Goal: Transaction & Acquisition: Purchase product/service

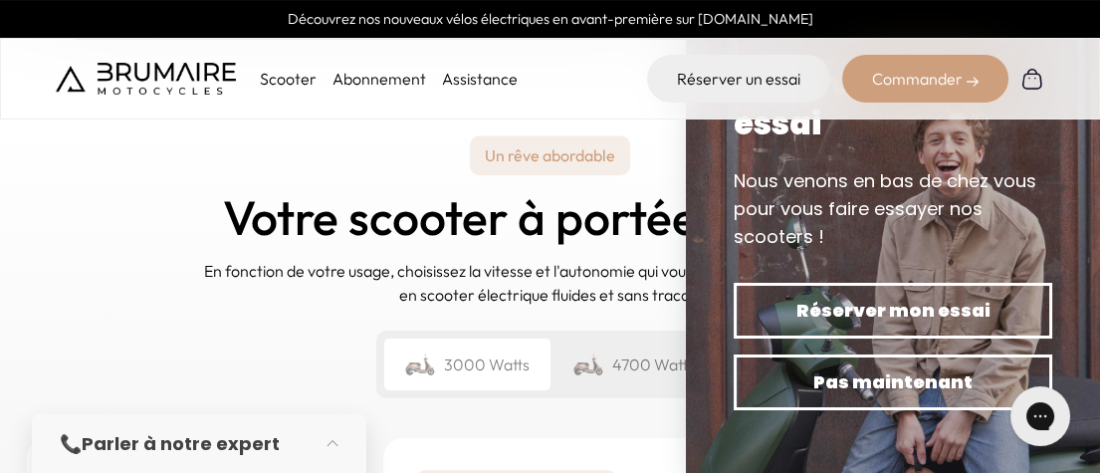
scroll to position [2780, 0]
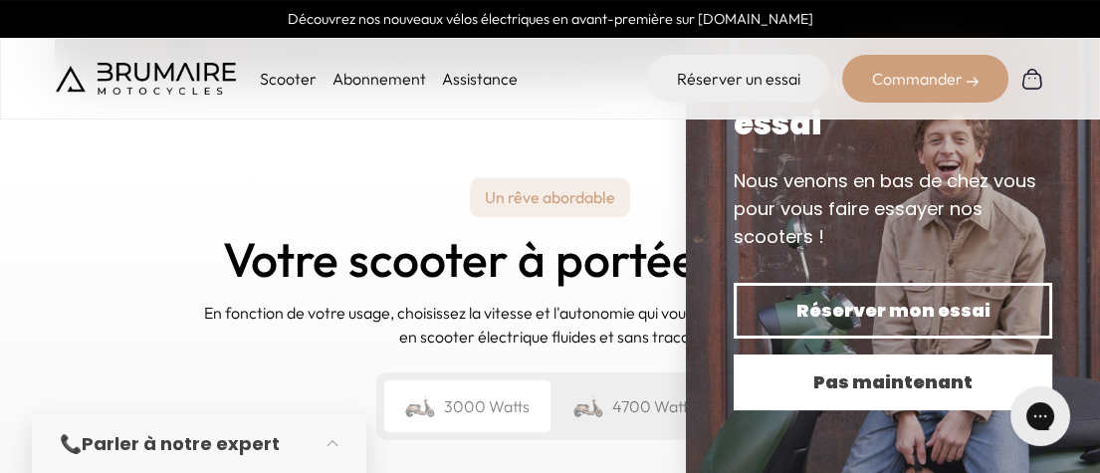
click at [826, 368] on span "Pas maintenant" at bounding box center [893, 382] width 249 height 28
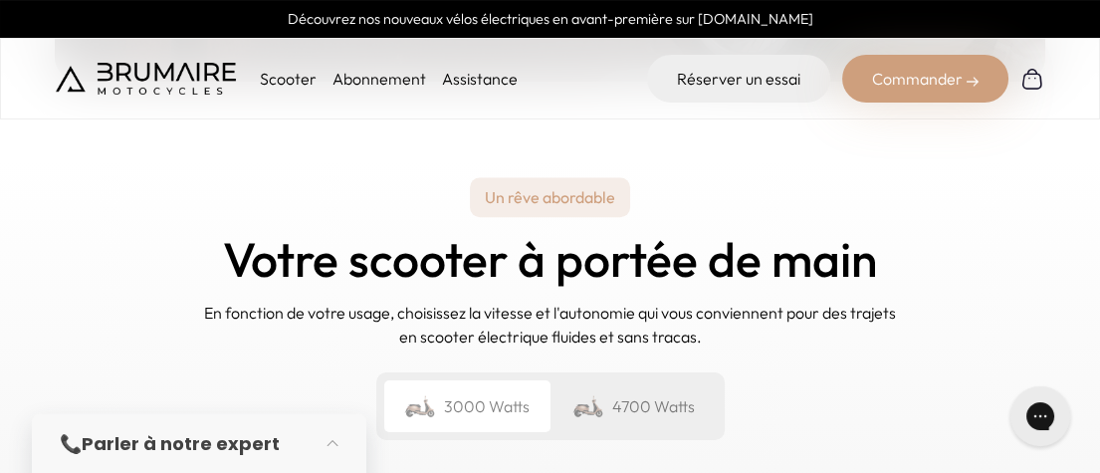
click at [1037, 209] on div "Un rêve abordable Votre scooter à portée de main En fonction de votre usage, ch…" at bounding box center [550, 309] width 1095 height 296
click at [491, 380] on div "3000 Watts" at bounding box center [467, 406] width 166 height 52
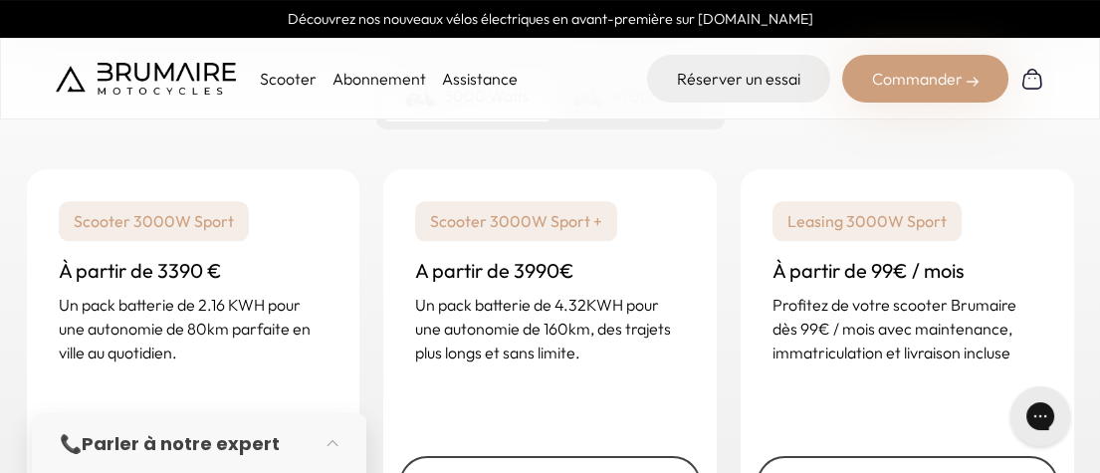
scroll to position [3105, 0]
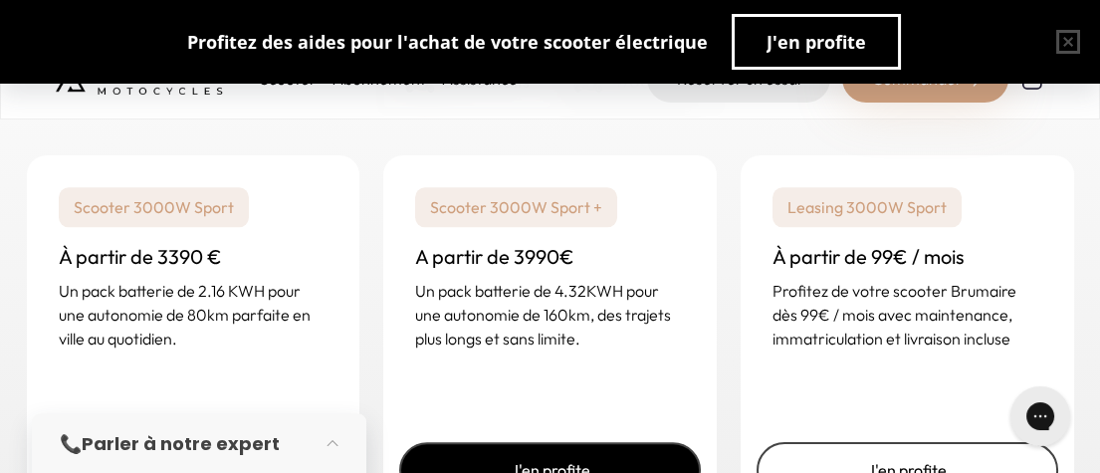
click at [556, 442] on link "J'en profite" at bounding box center [550, 470] width 302 height 56
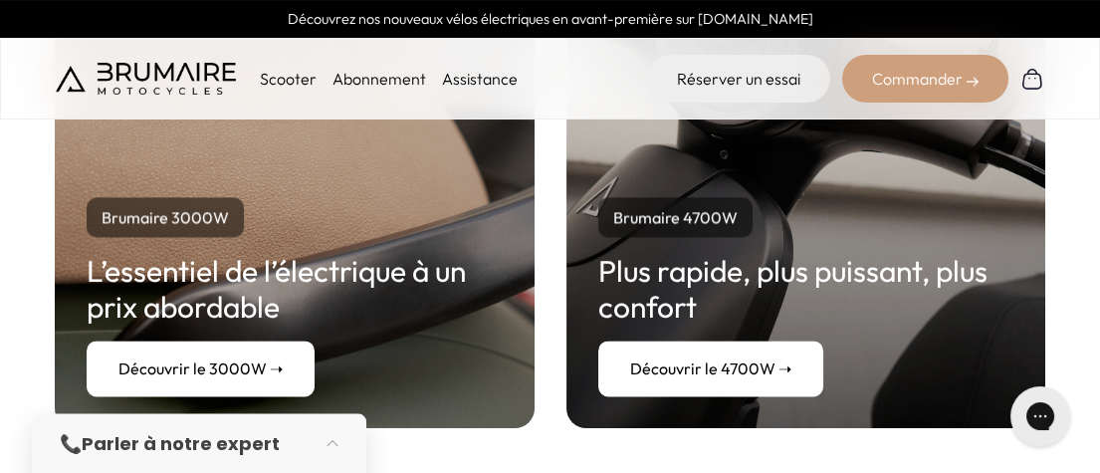
scroll to position [3896, 0]
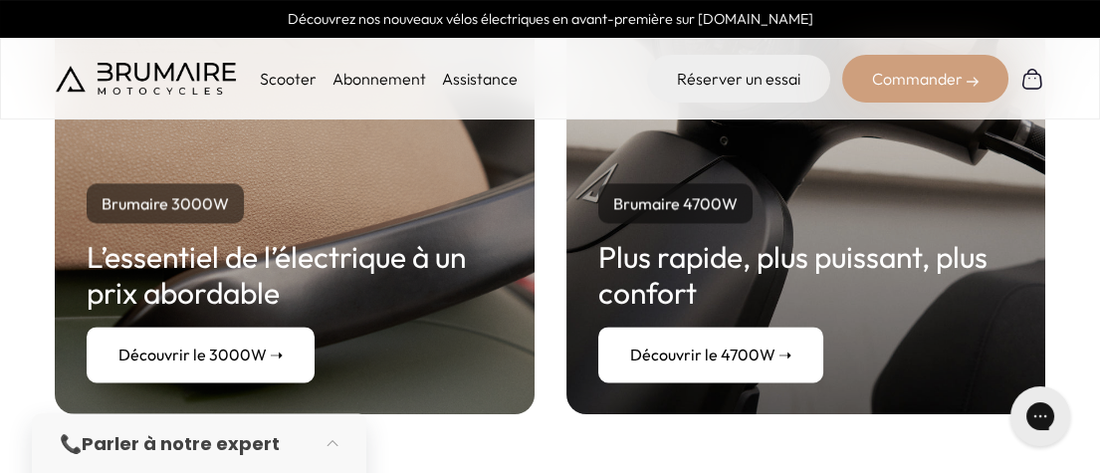
click at [782, 327] on link "Découvrir le 4700W ➝" at bounding box center [711, 355] width 225 height 56
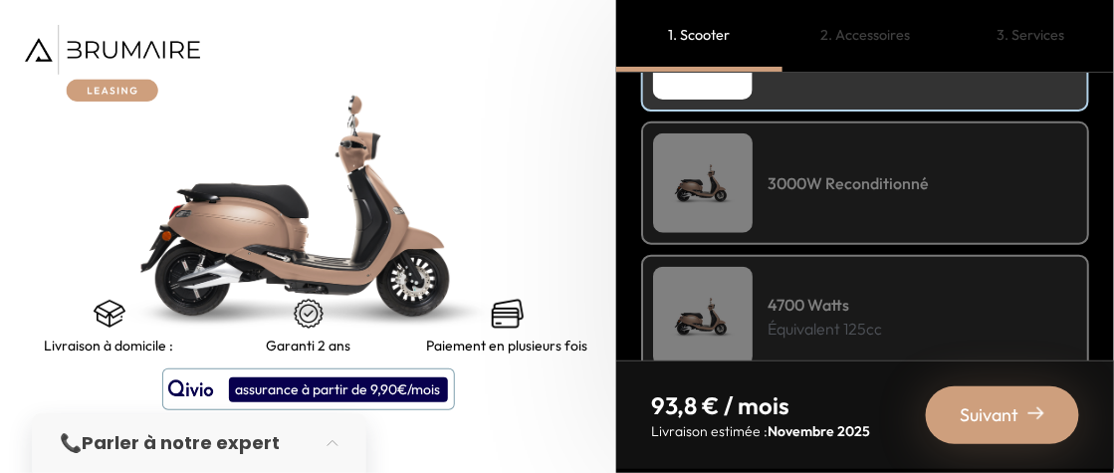
scroll to position [416, 0]
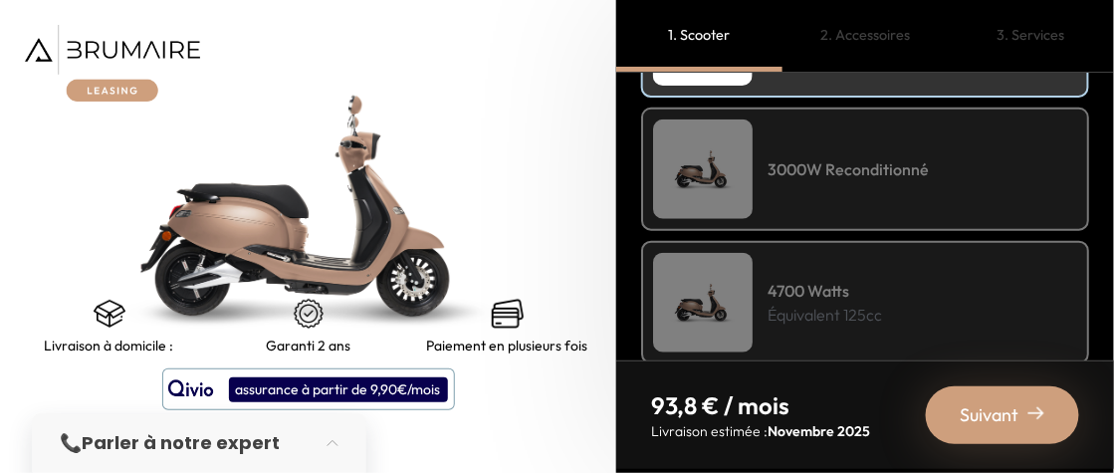
click at [809, 288] on h4 "4700 Watts" at bounding box center [825, 291] width 115 height 24
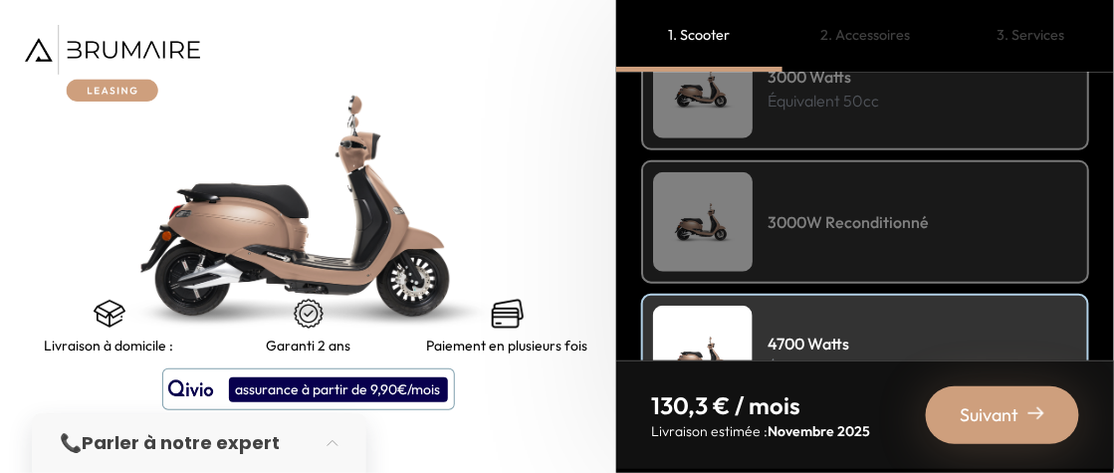
scroll to position [360, 0]
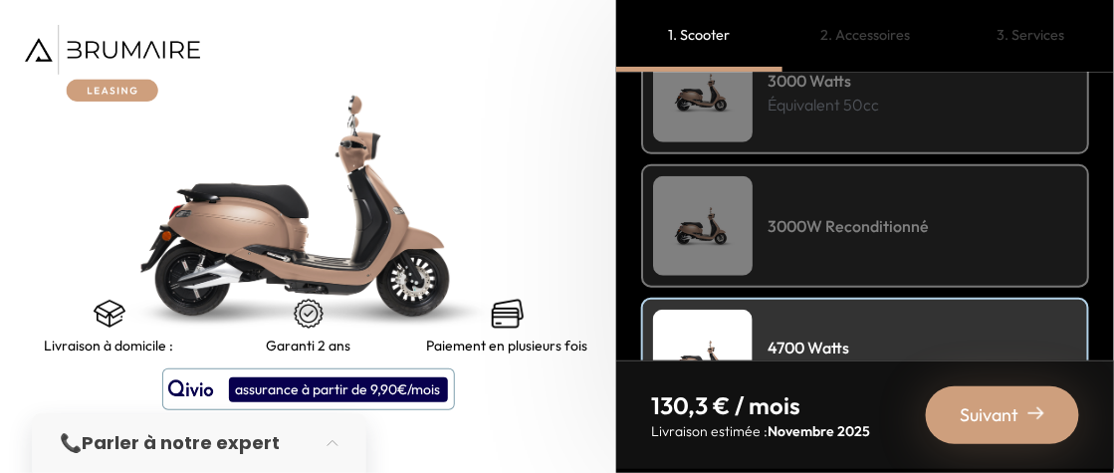
click at [722, 219] on img at bounding box center [703, 226] width 100 height 100
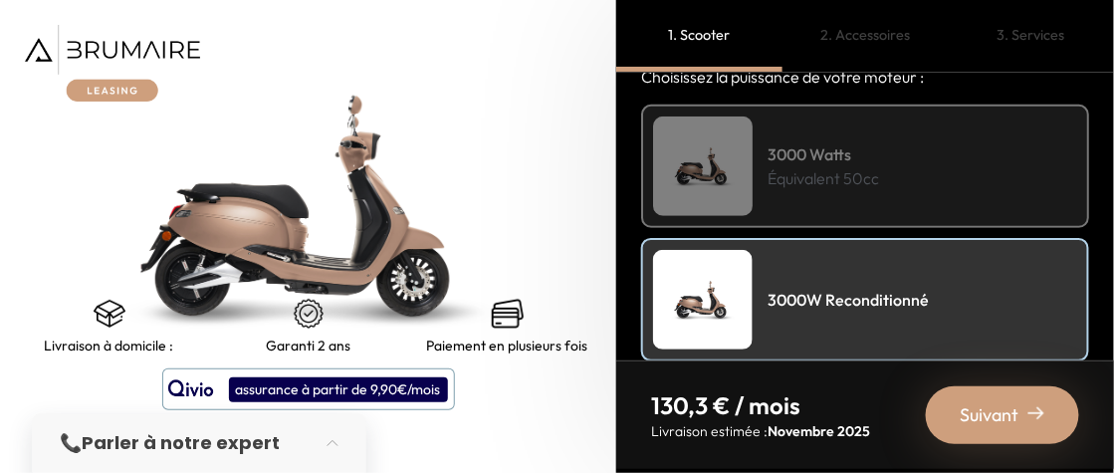
scroll to position [180, 0]
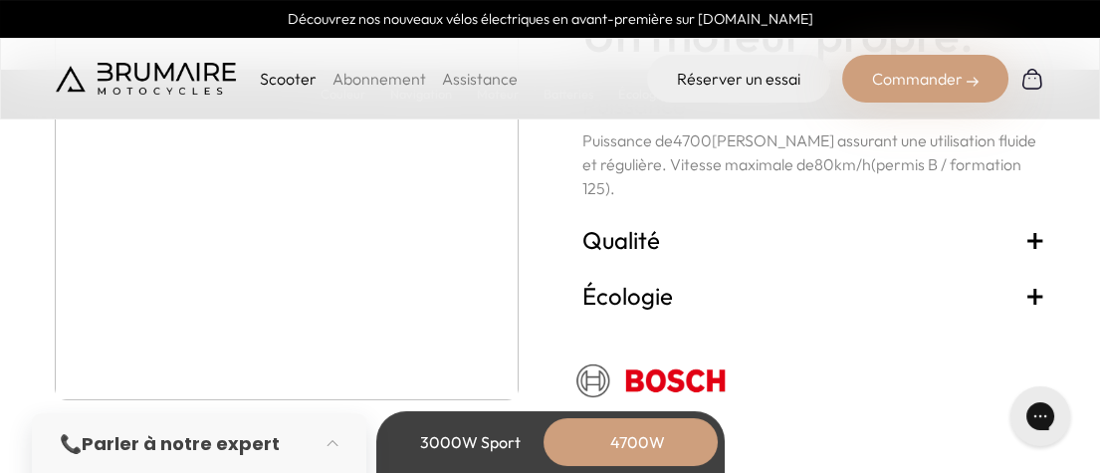
scroll to position [3696, 0]
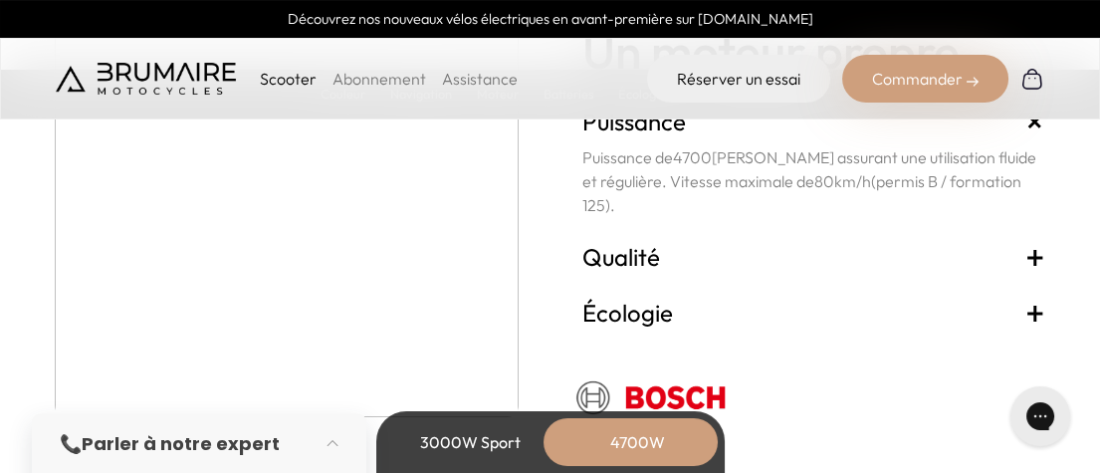
click at [1039, 254] on span "+" at bounding box center [1036, 257] width 20 height 32
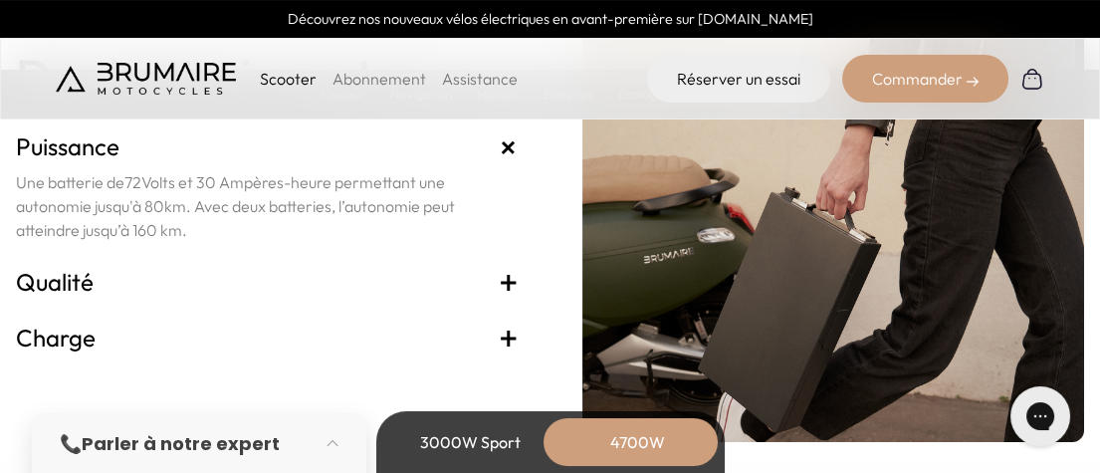
scroll to position [4331, 0]
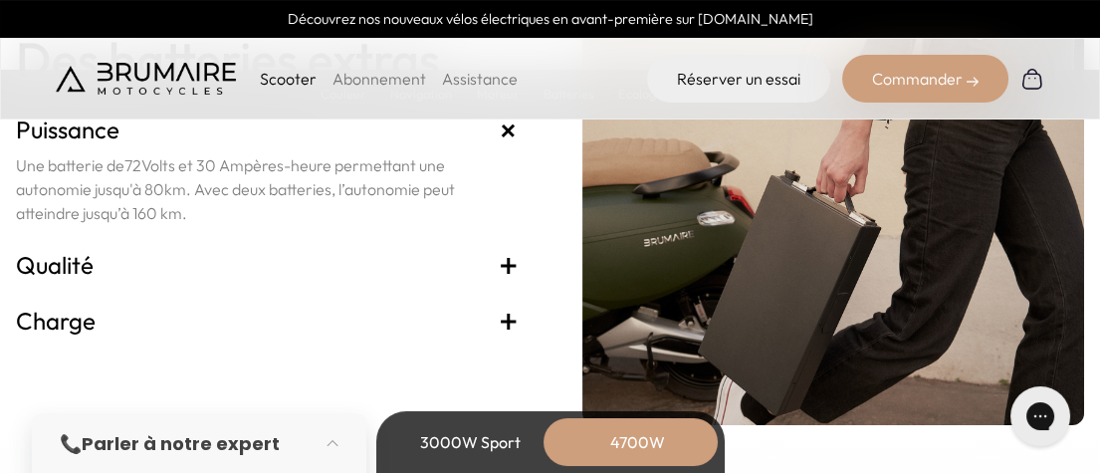
click at [511, 263] on span "+" at bounding box center [509, 265] width 20 height 32
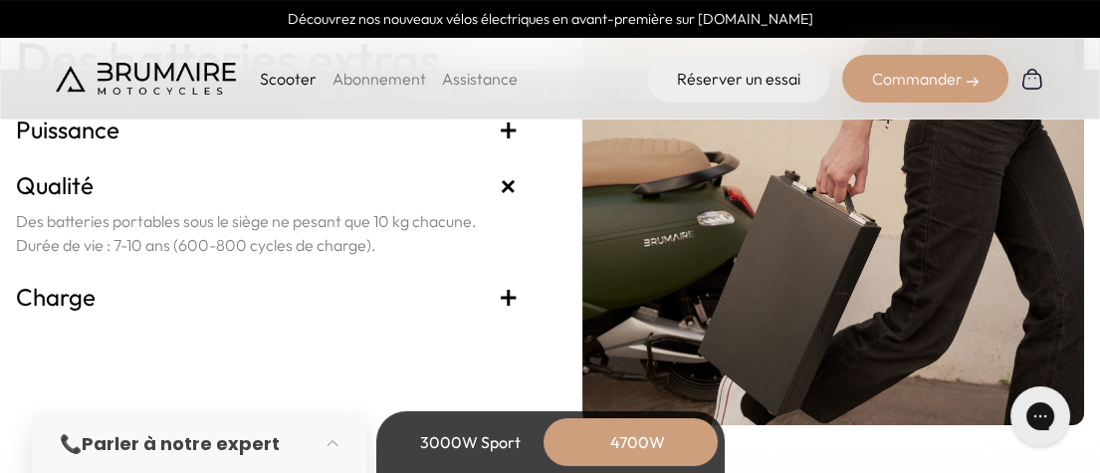
click at [507, 298] on span "+" at bounding box center [509, 297] width 20 height 32
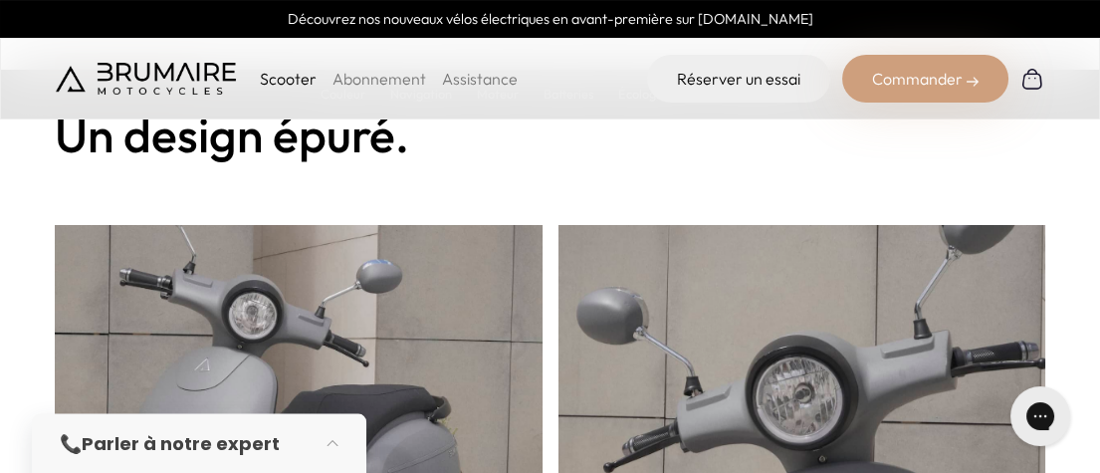
scroll to position [0, 0]
